Goal: Information Seeking & Learning: Understand process/instructions

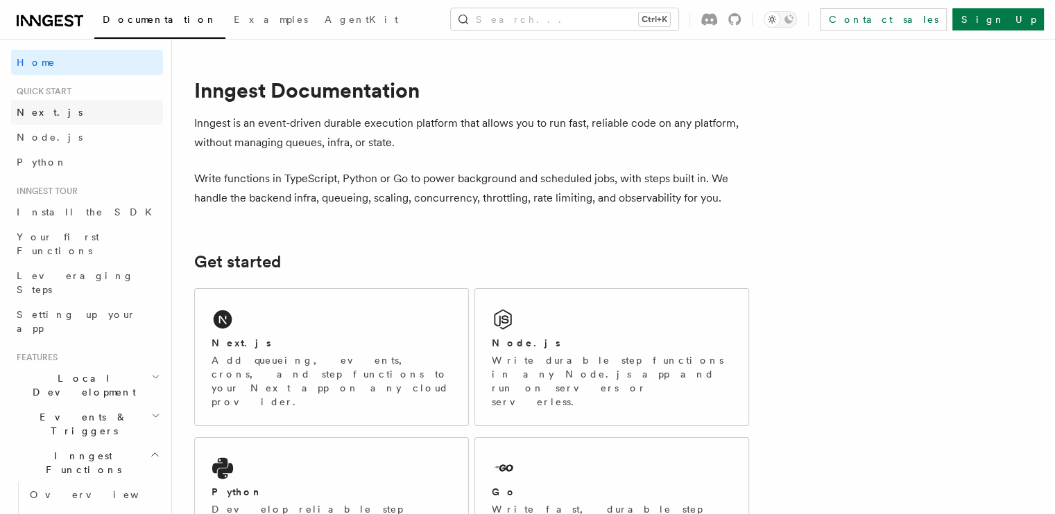
click at [40, 116] on span "Next.js" at bounding box center [50, 112] width 66 height 11
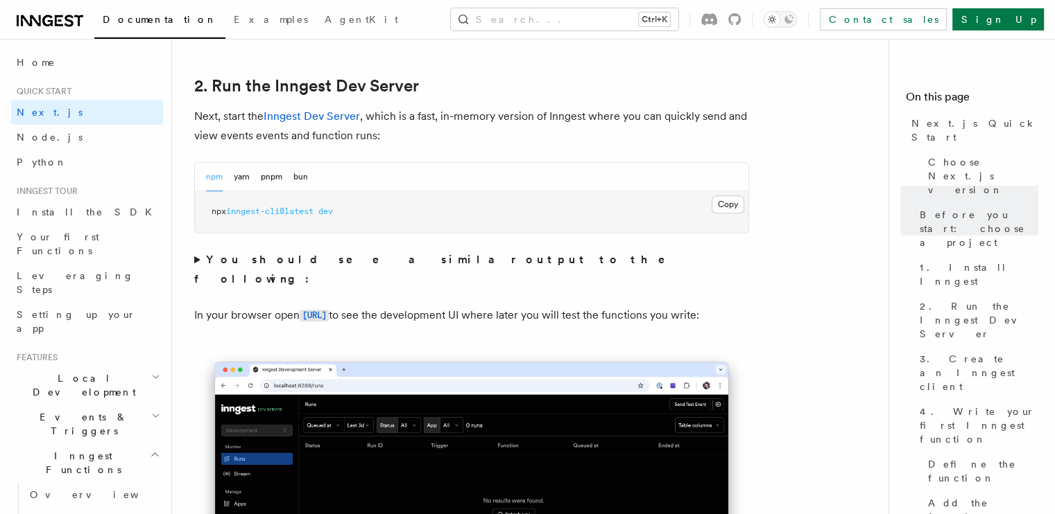
scroll to position [953, 0]
click at [731, 202] on button "Copy Copied" at bounding box center [727, 204] width 33 height 18
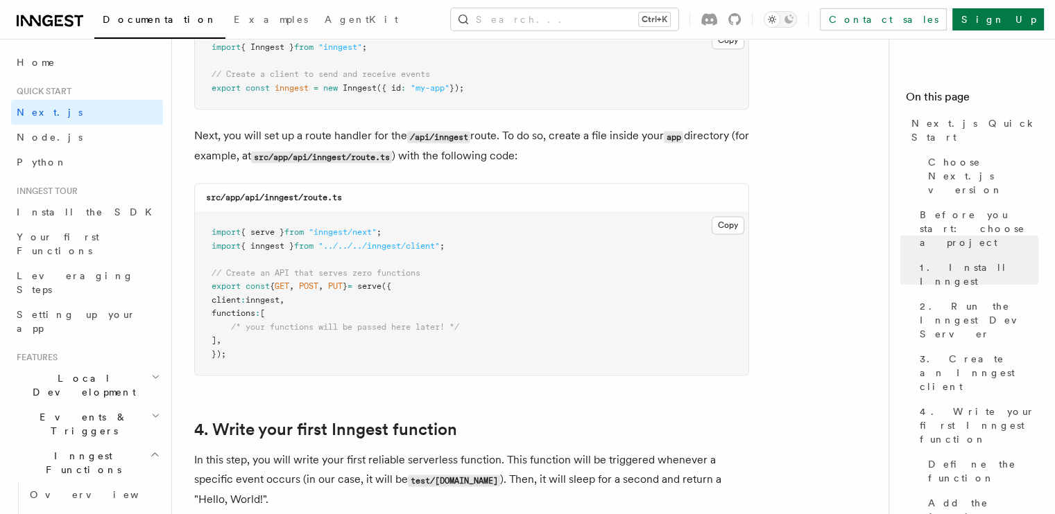
scroll to position [1876, 0]
click at [729, 221] on button "Copy Copied" at bounding box center [727, 224] width 33 height 18
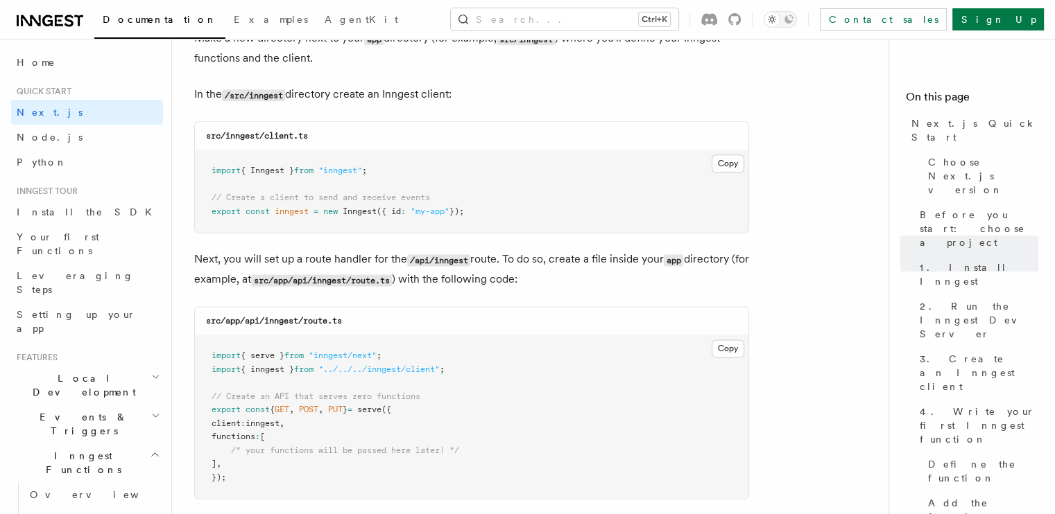
scroll to position [1750, 0]
click at [729, 160] on button "Copy Copied" at bounding box center [727, 165] width 33 height 18
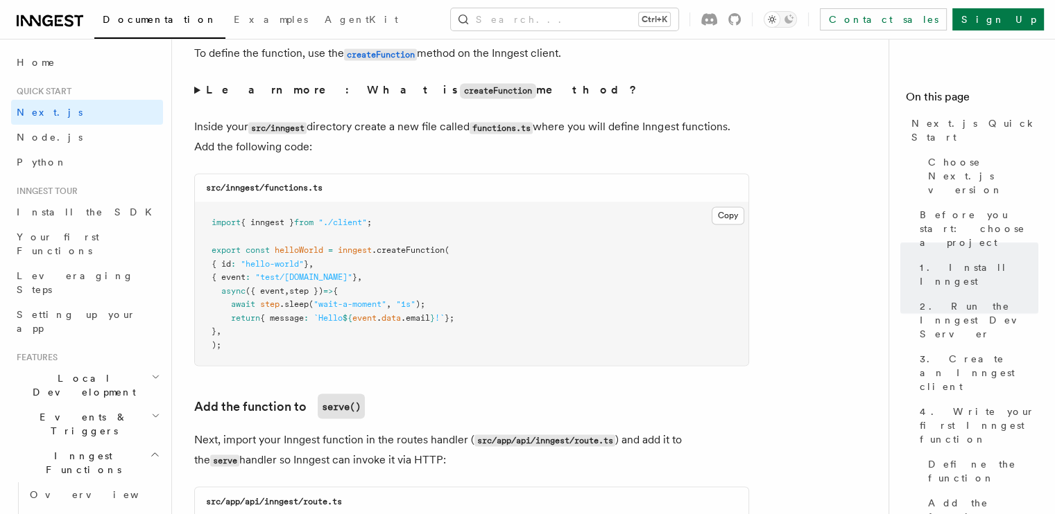
scroll to position [2413, 0]
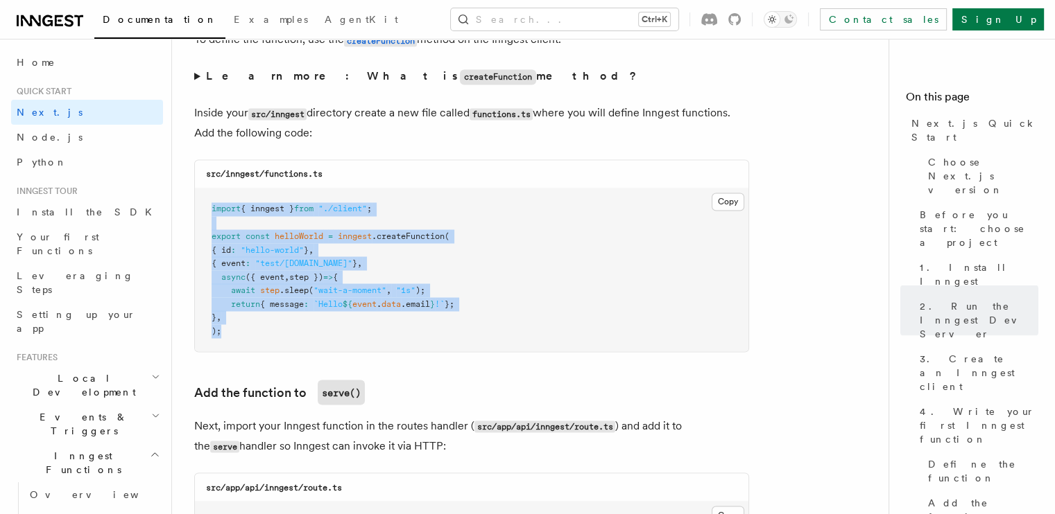
drag, startPoint x: 241, startPoint y: 332, endPoint x: 209, endPoint y: 213, distance: 123.4
click at [209, 213] on pre "import { inngest } from "./client" ; export const helloWorld = inngest .createF…" at bounding box center [471, 270] width 553 height 163
copy code "import { inngest } from "./client" ; export const helloWorld = inngest .createF…"
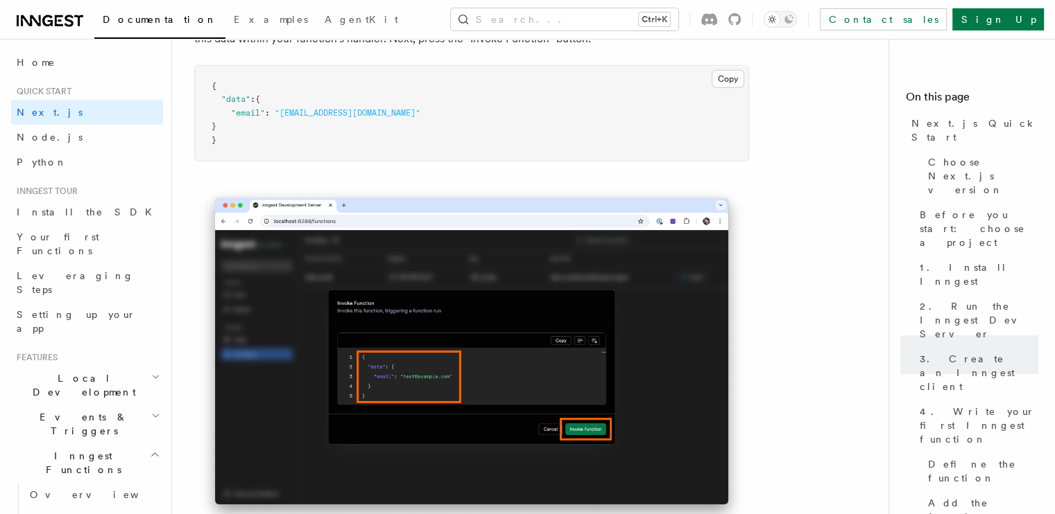
scroll to position [4211, 0]
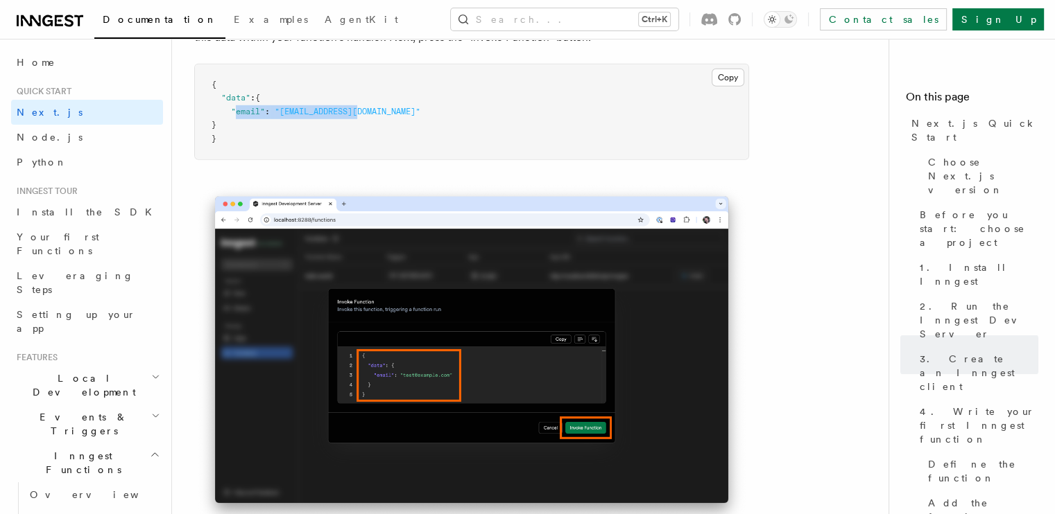
drag, startPoint x: 361, startPoint y: 114, endPoint x: 236, endPoint y: 116, distance: 124.8
click at [236, 116] on span ""email" : "[EMAIL_ADDRESS][DOMAIN_NAME]"" at bounding box center [315, 112] width 209 height 10
copy span "email" : "[EMAIL_ADDRESS][DOMAIN_NAME]"
click at [374, 149] on pre "{ "data" : { "email" : "[EMAIL_ADDRESS][DOMAIN_NAME]" } }" at bounding box center [471, 112] width 553 height 96
click at [725, 75] on button "Copy Copied" at bounding box center [727, 78] width 33 height 18
